Goal: Transaction & Acquisition: Book appointment/travel/reservation

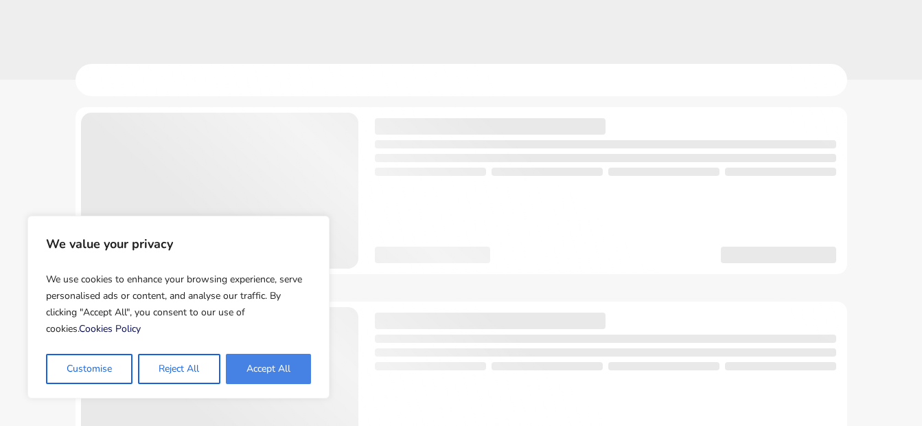
click at [272, 367] on button "Accept All" at bounding box center [268, 369] width 85 height 30
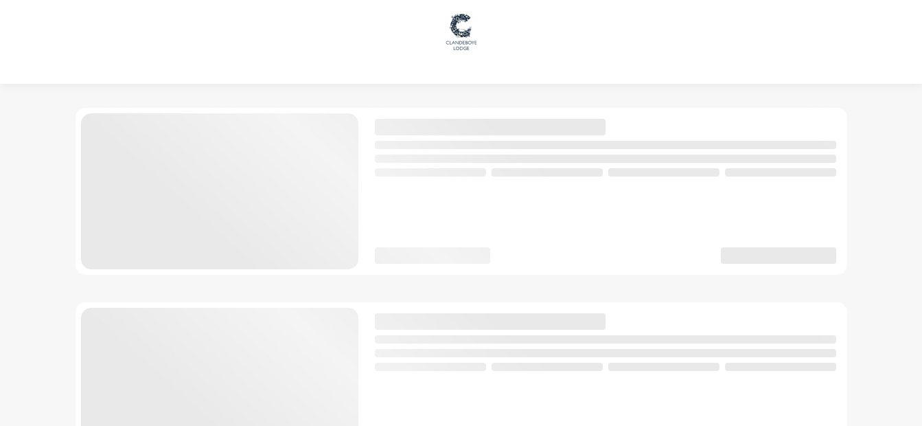
checkbox input "true"
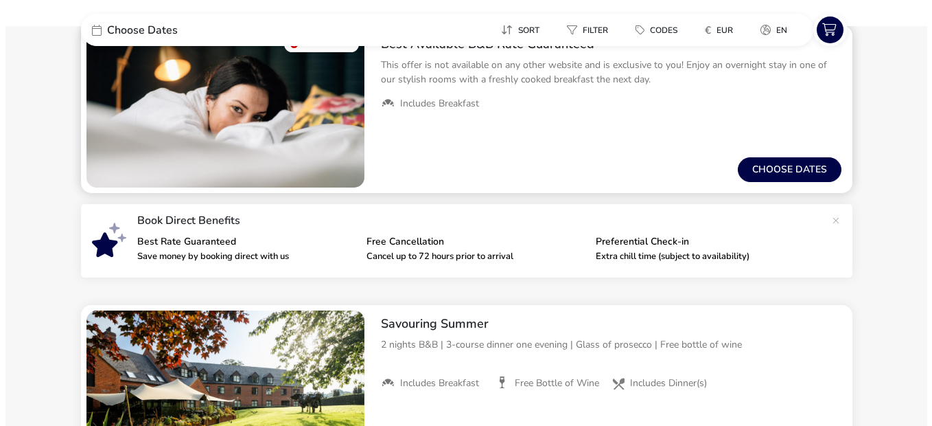
scroll to position [137, 0]
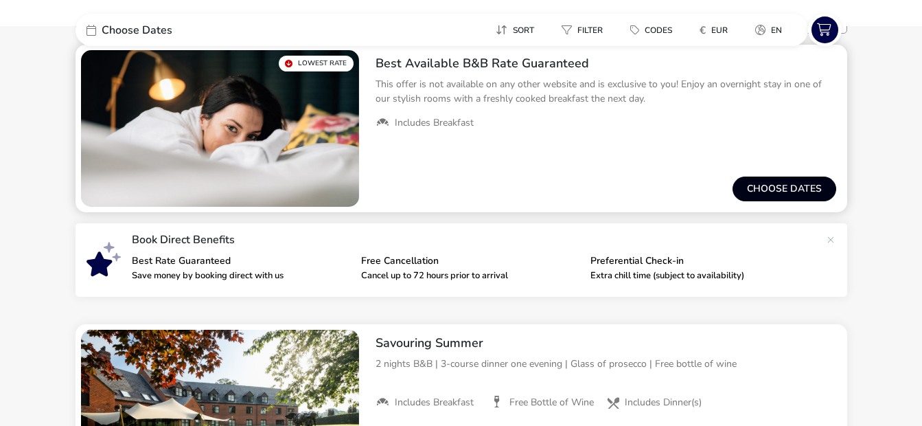
click at [770, 179] on button "Choose dates" at bounding box center [785, 188] width 104 height 25
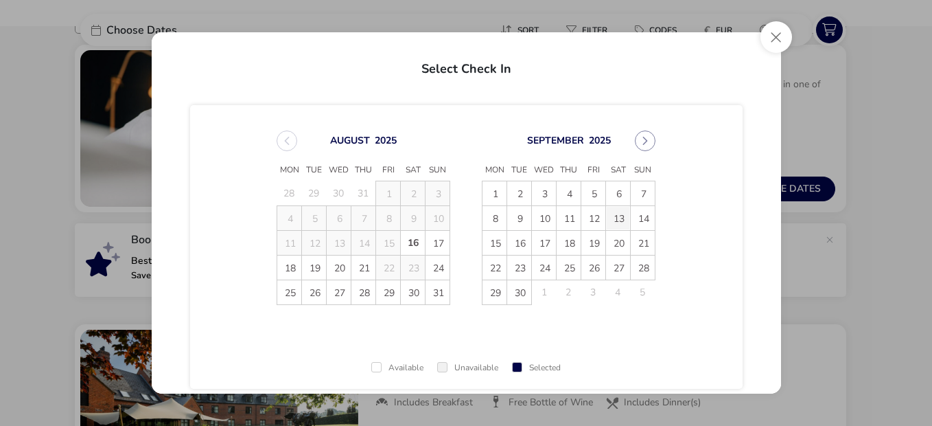
click at [617, 216] on span "13" at bounding box center [618, 218] width 24 height 24
click at [638, 217] on span "14" at bounding box center [643, 218] width 24 height 24
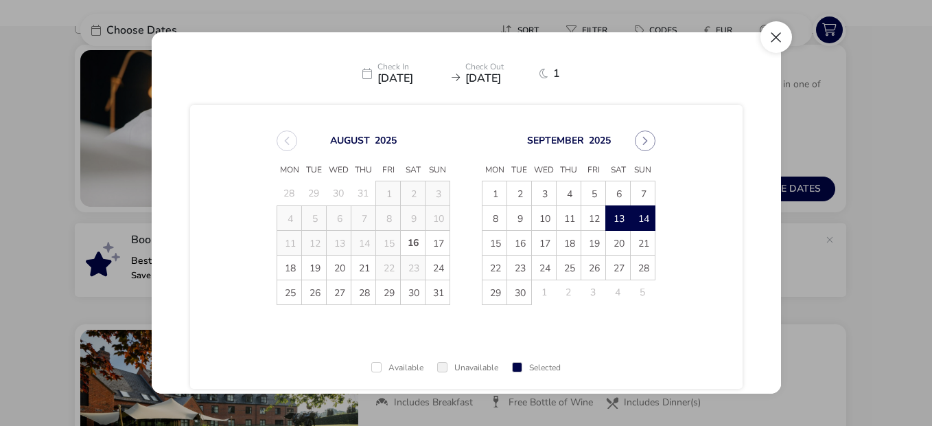
click at [774, 31] on button "Close" at bounding box center [777, 37] width 32 height 32
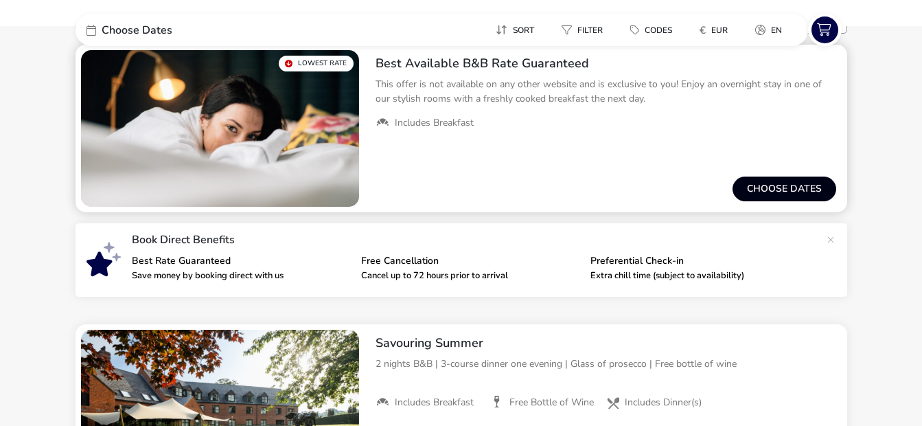
click at [775, 185] on button "Choose dates" at bounding box center [785, 188] width 104 height 25
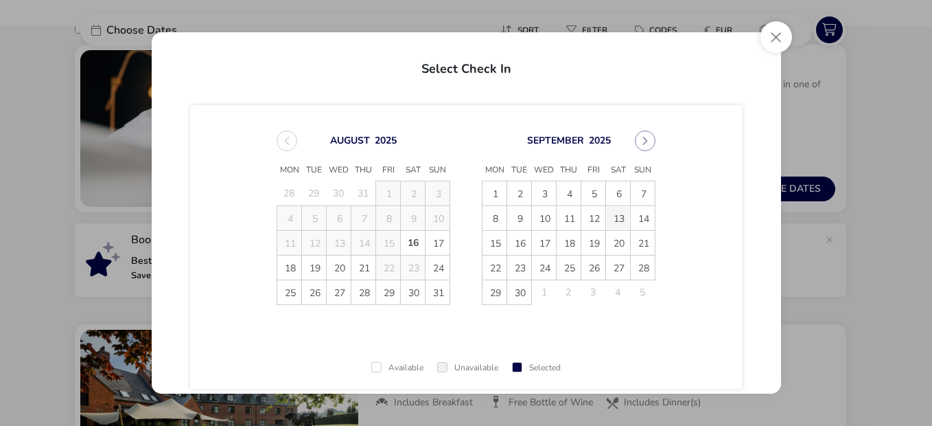
click at [615, 215] on span "13" at bounding box center [618, 218] width 24 height 24
click at [637, 216] on span "14" at bounding box center [643, 218] width 24 height 24
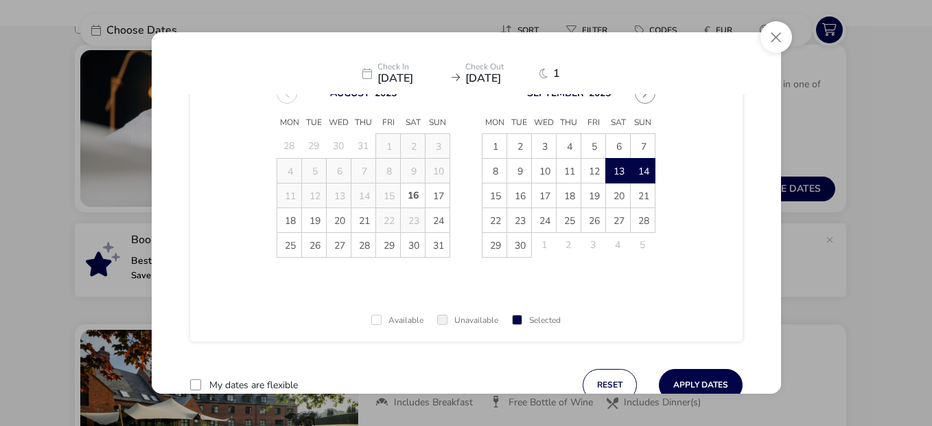
scroll to position [93, 0]
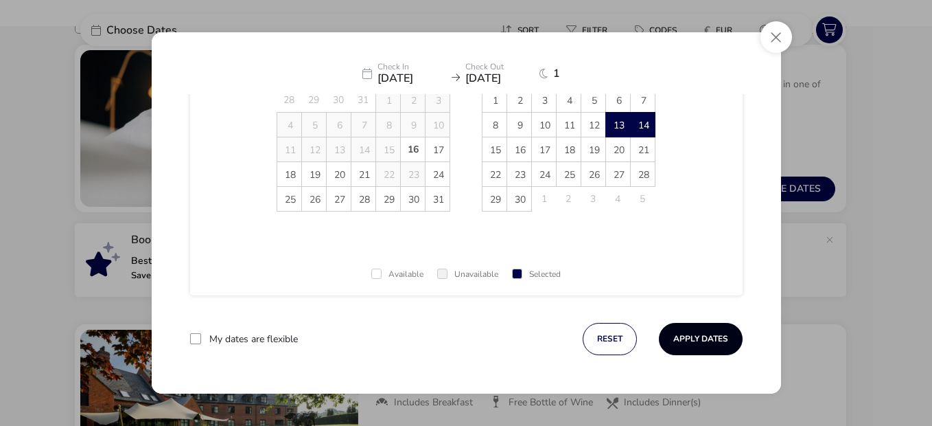
click at [688, 339] on button "Apply Dates" at bounding box center [701, 339] width 84 height 32
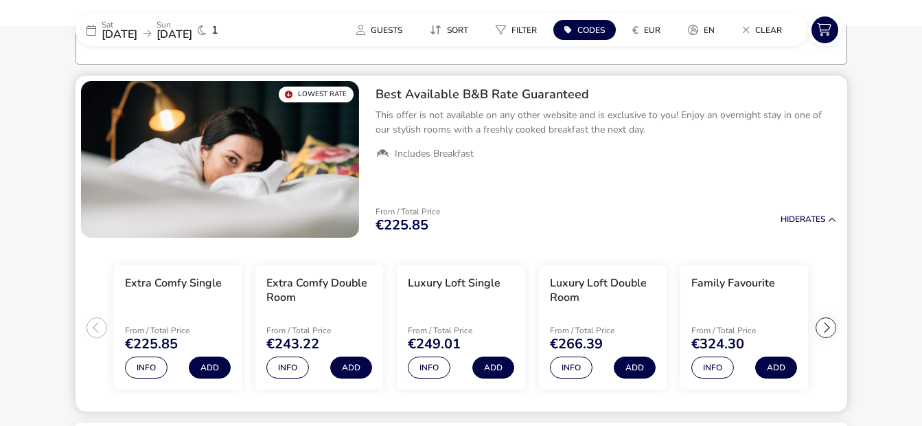
scroll to position [108, 0]
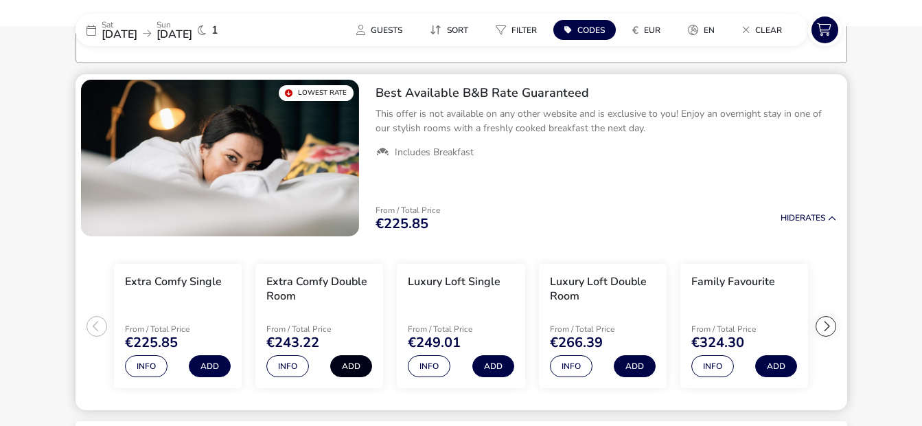
click at [350, 361] on button "Add" at bounding box center [351, 366] width 42 height 22
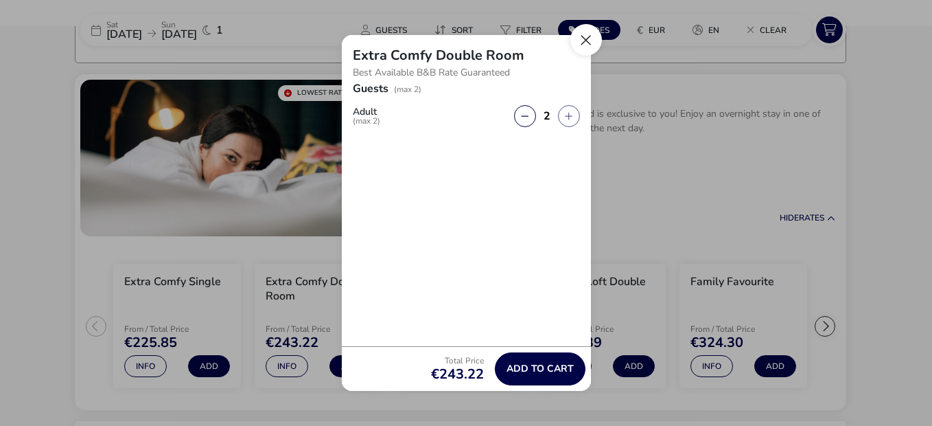
click at [585, 39] on button "Close" at bounding box center [587, 40] width 32 height 32
